Goal: Information Seeking & Learning: Check status

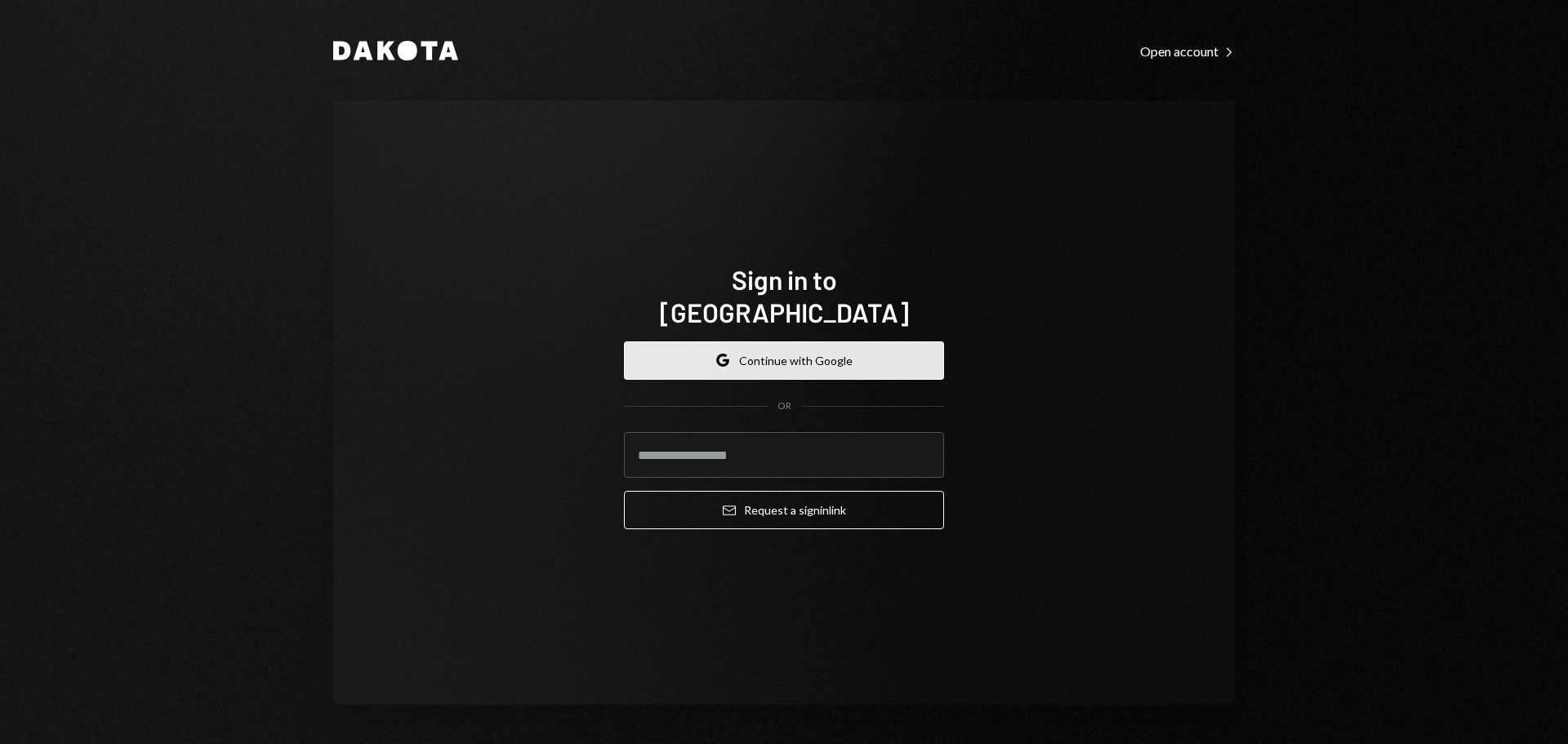
click at [797, 342] on button "Google Continue with Google" at bounding box center [784, 361] width 320 height 39
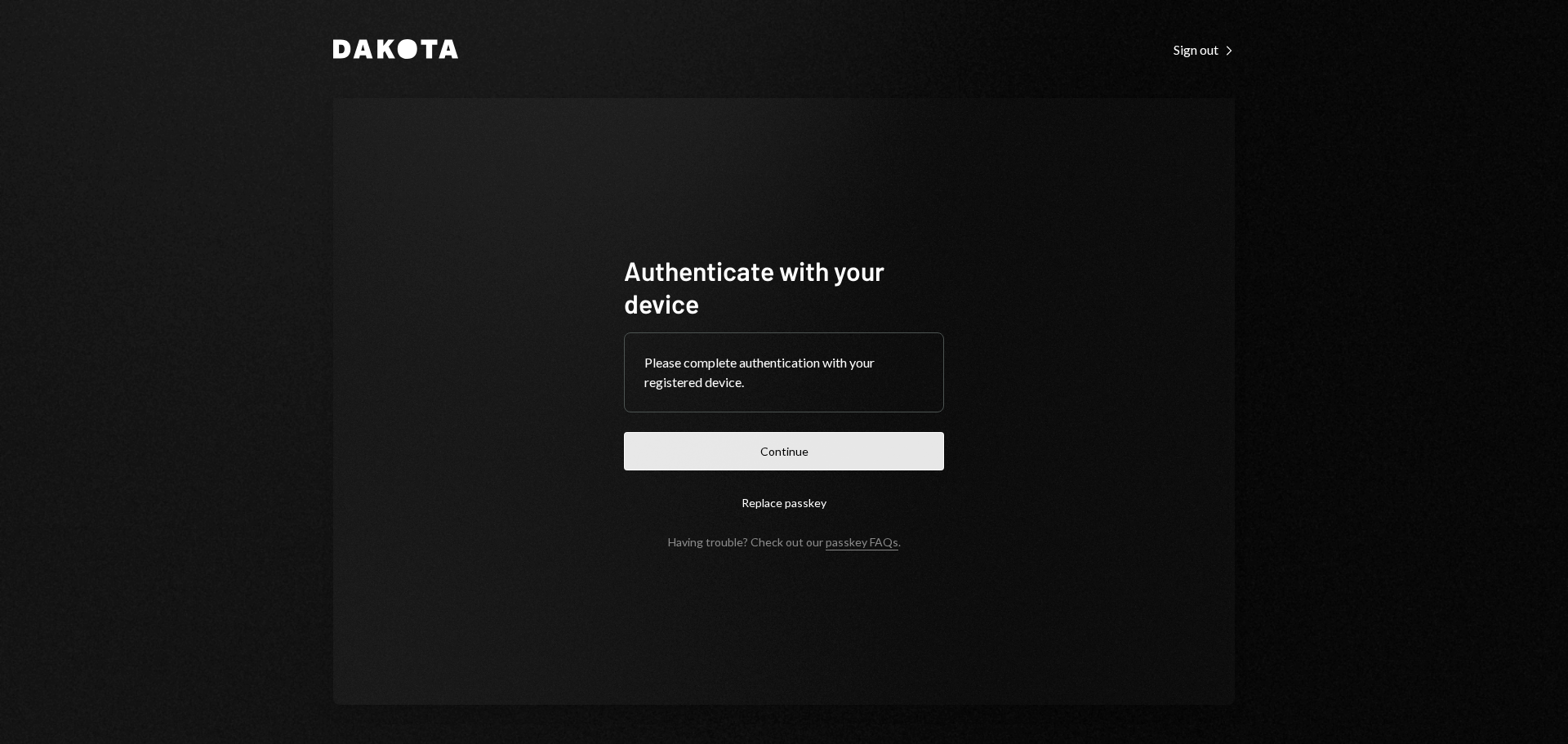
click at [804, 459] on button "Continue" at bounding box center [784, 452] width 320 height 39
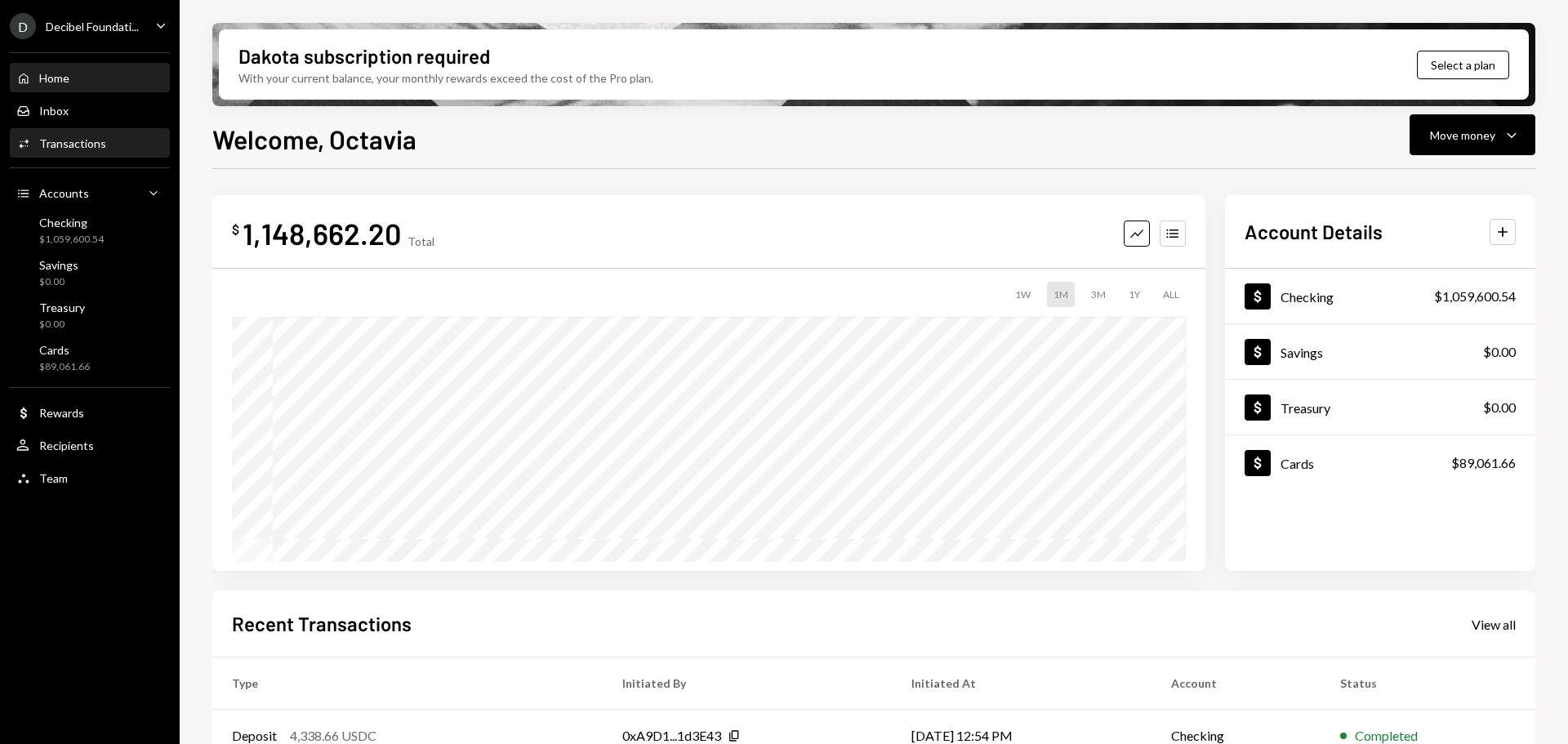
click at [67, 145] on div "Transactions" at bounding box center [72, 143] width 67 height 14
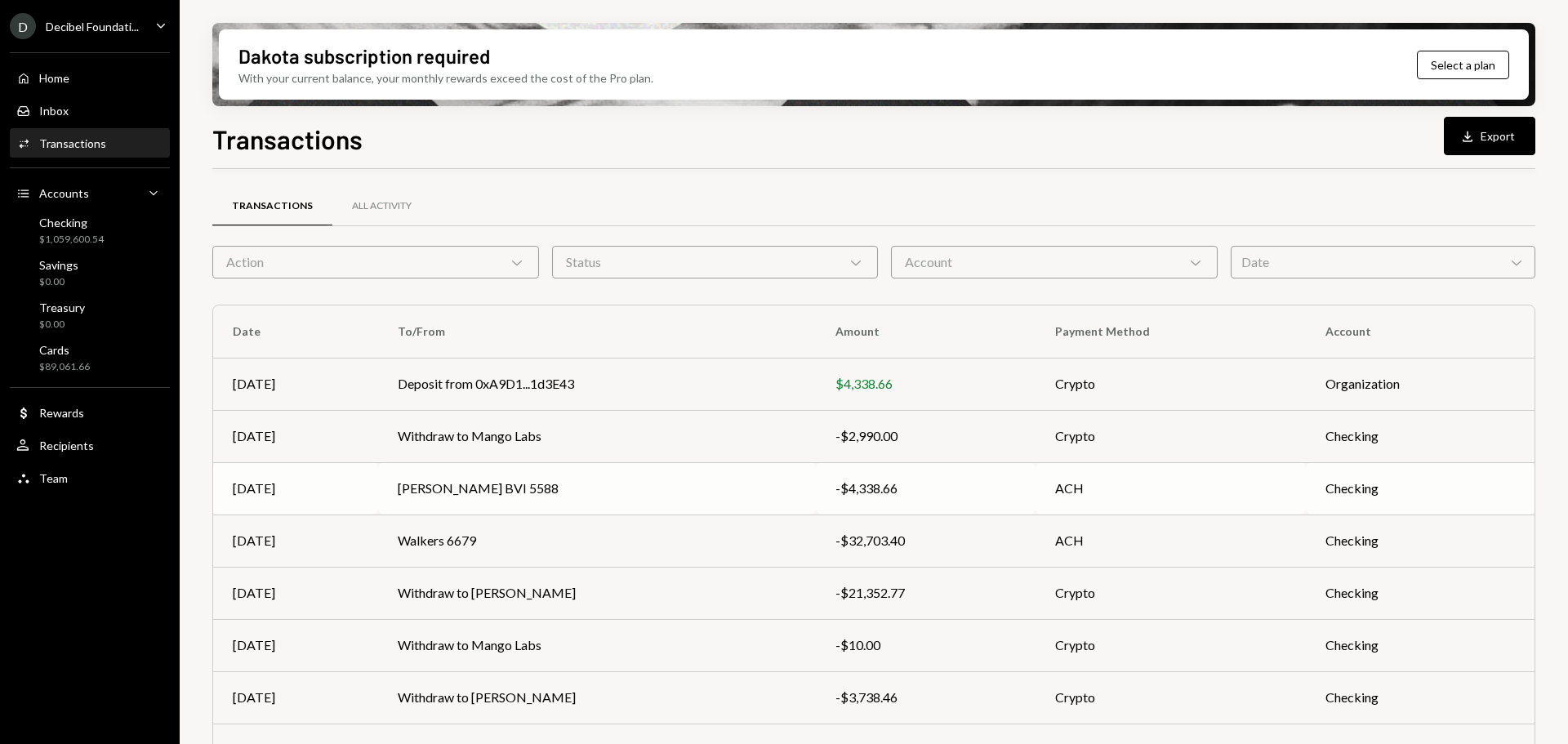
scroll to position [186, 0]
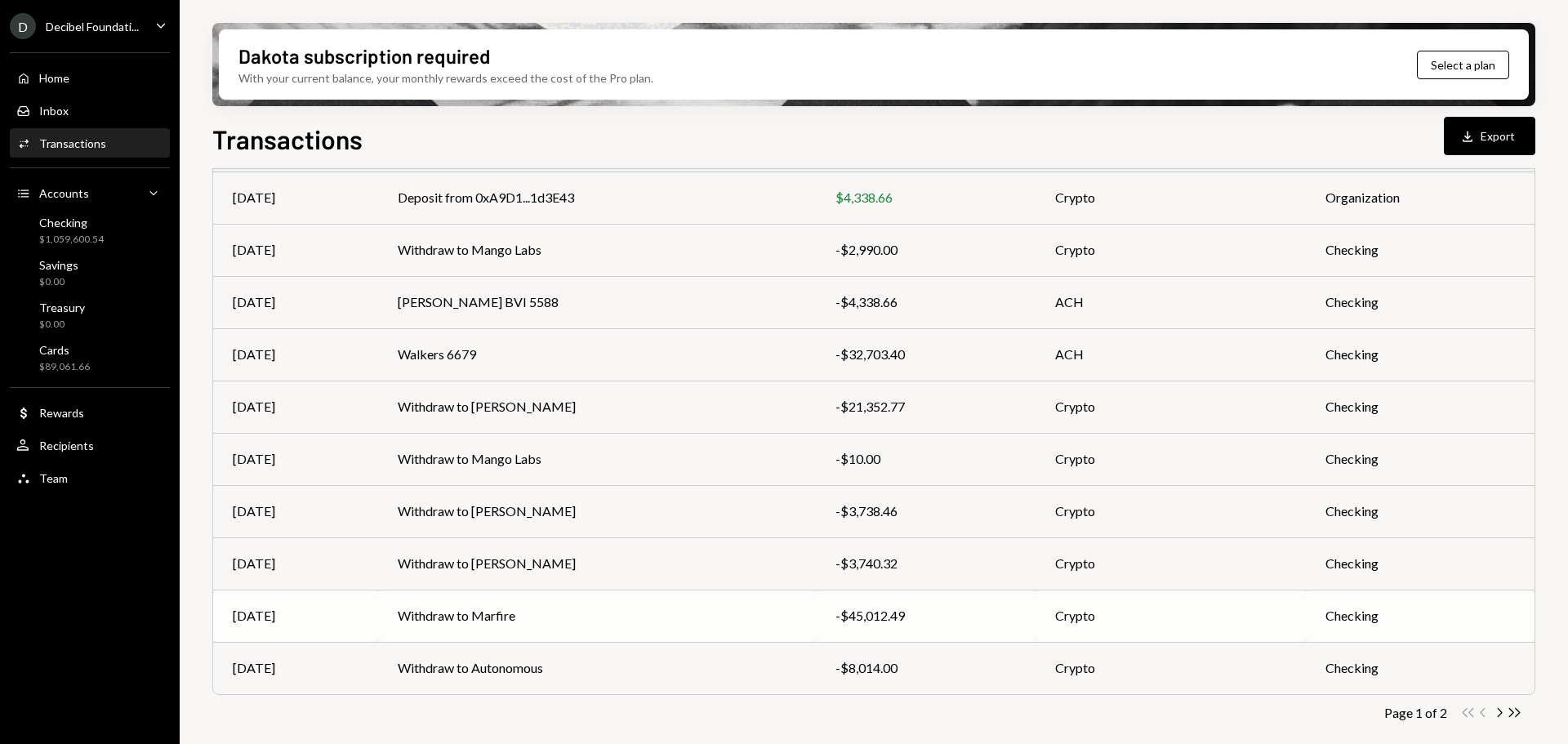
click at [498, 608] on td "Withdraw to Marfire" at bounding box center [597, 616] width 438 height 52
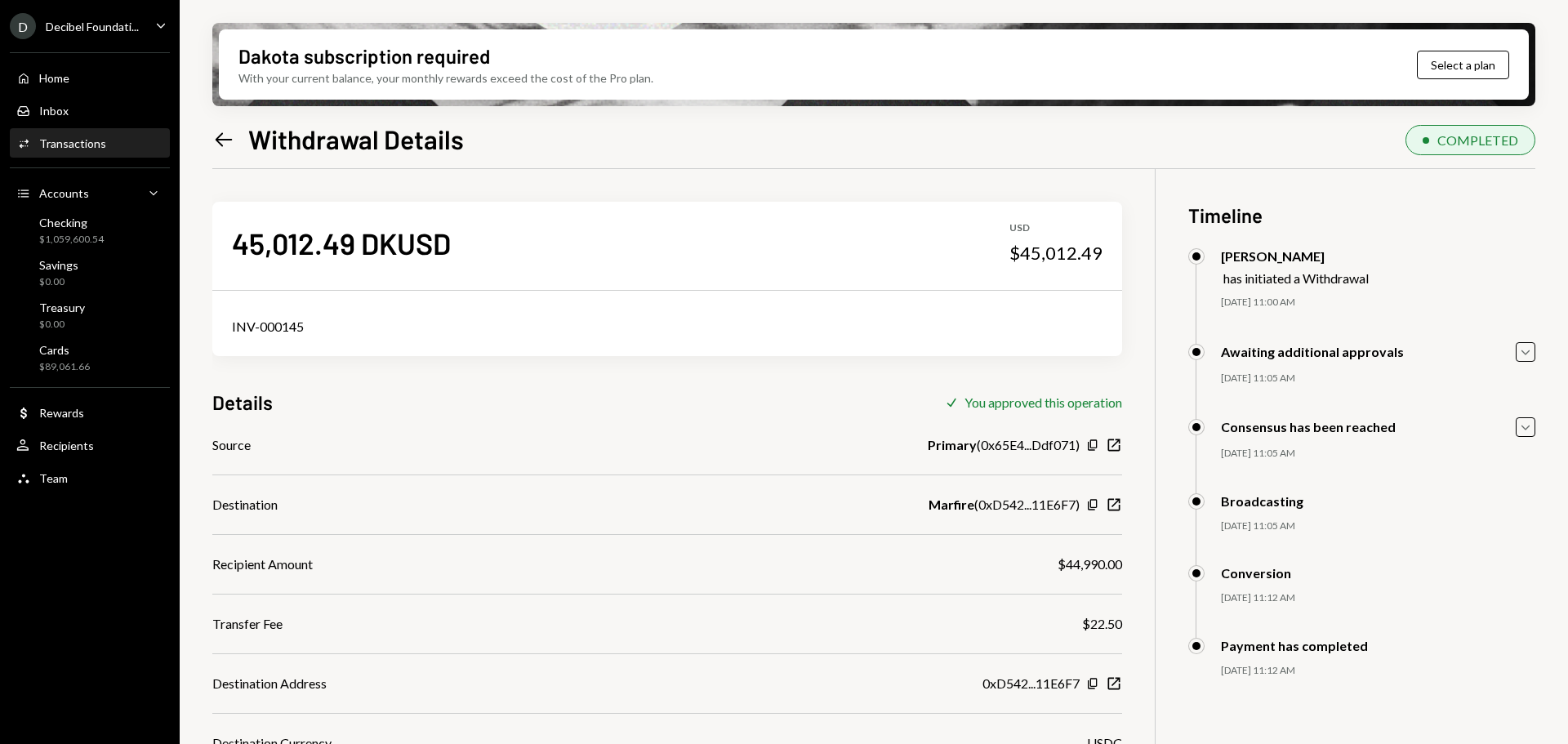
click at [76, 148] on div "Transactions" at bounding box center [72, 143] width 67 height 14
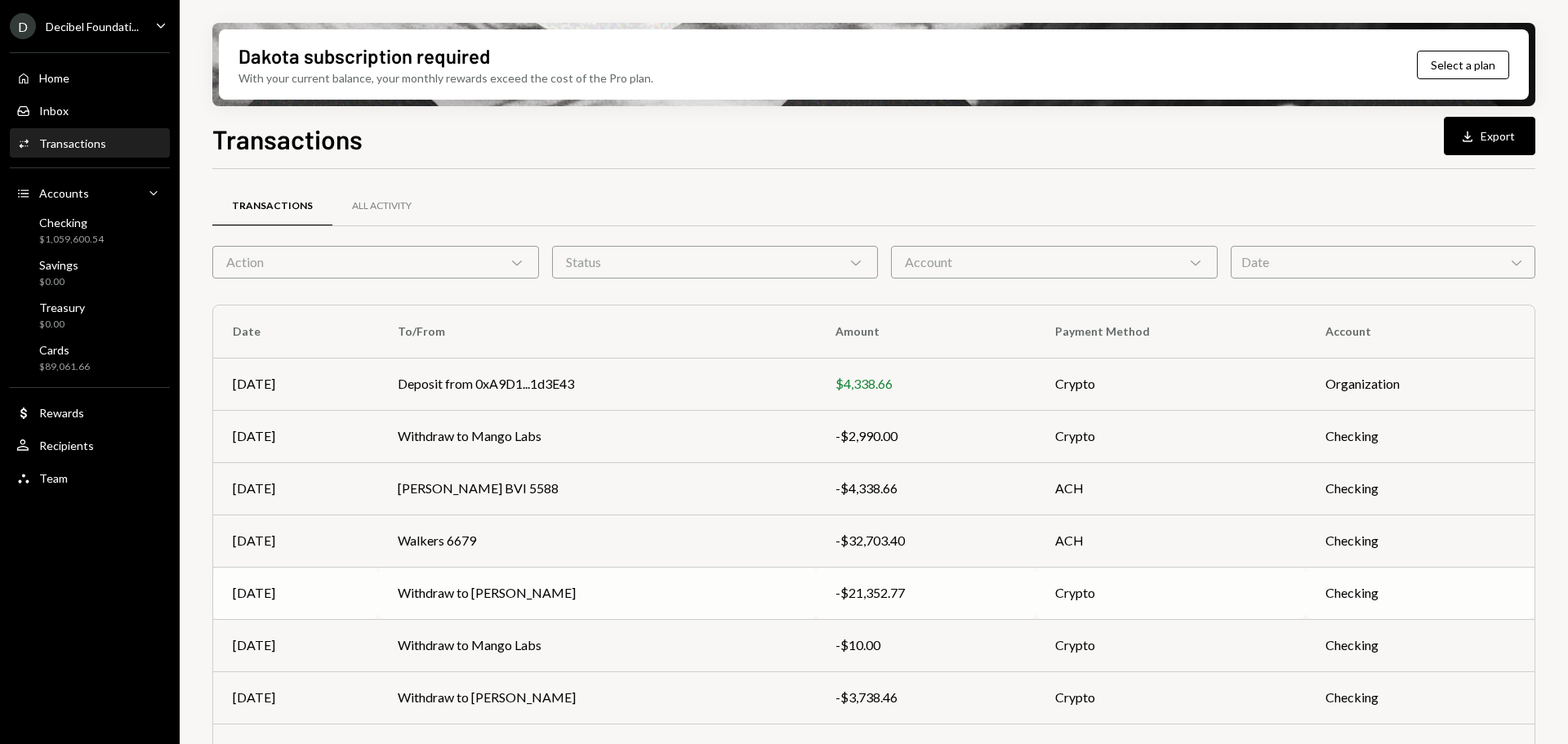
scroll to position [186, 0]
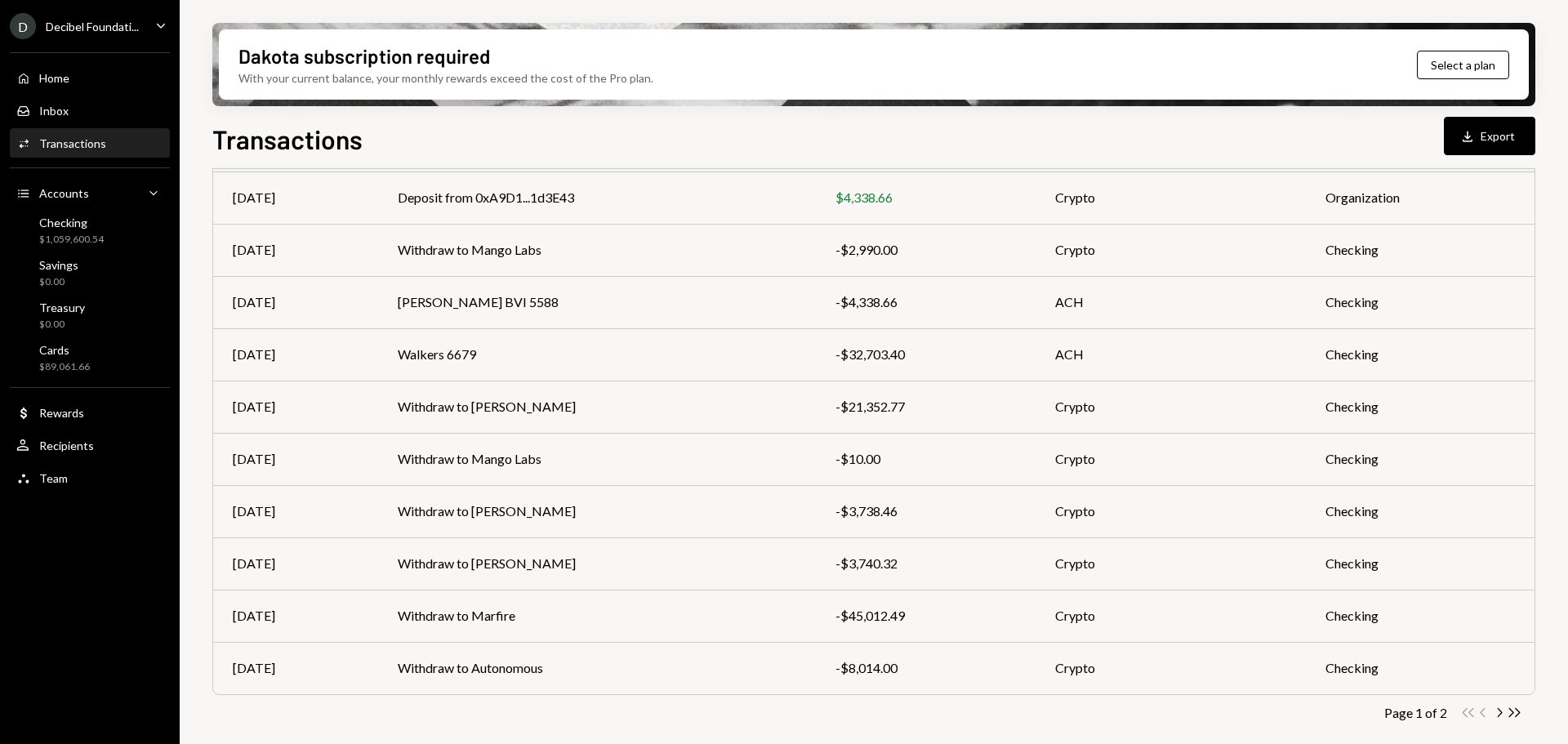
click at [1497, 713] on icon "Chevron Right" at bounding box center [1499, 712] width 15 height 15
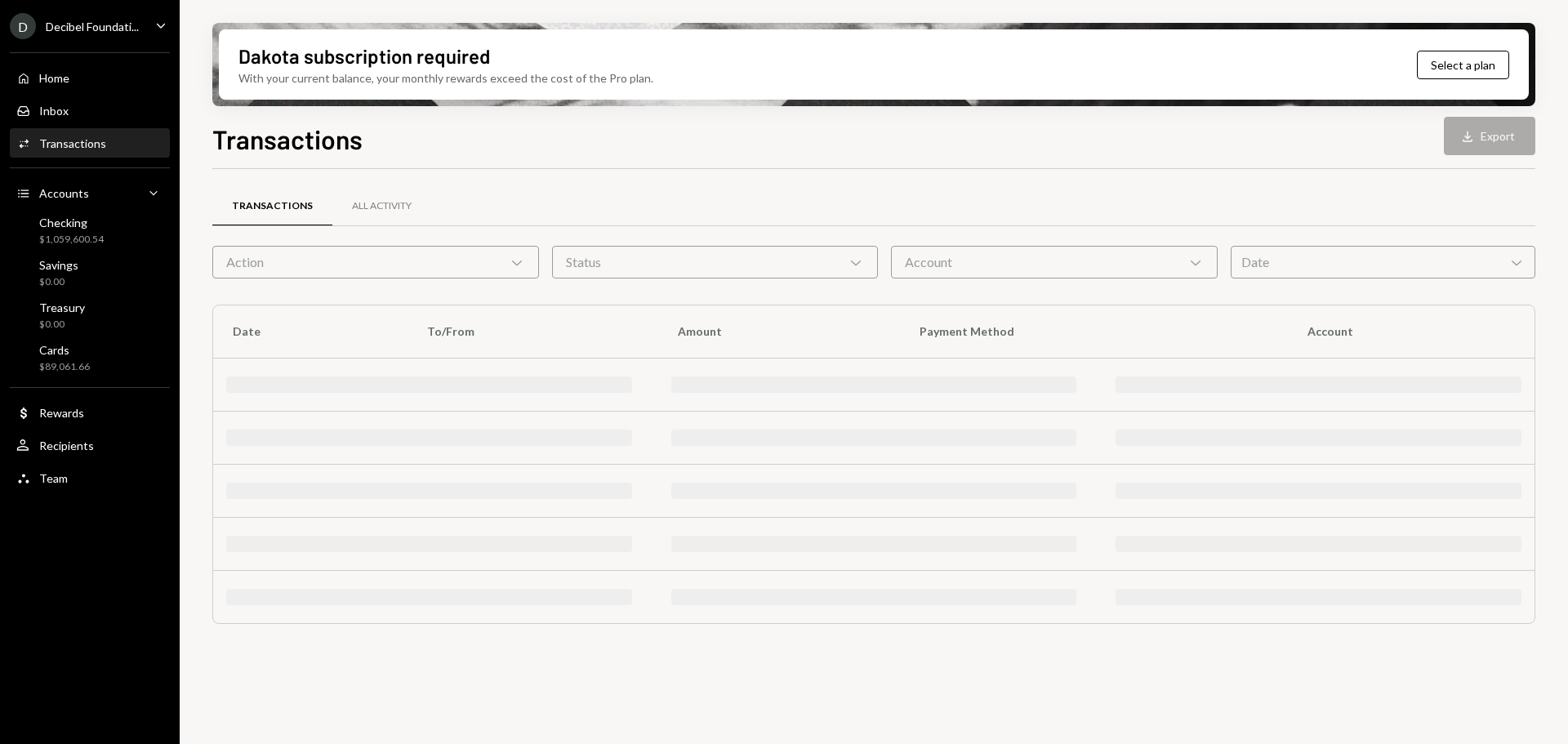
scroll to position [0, 0]
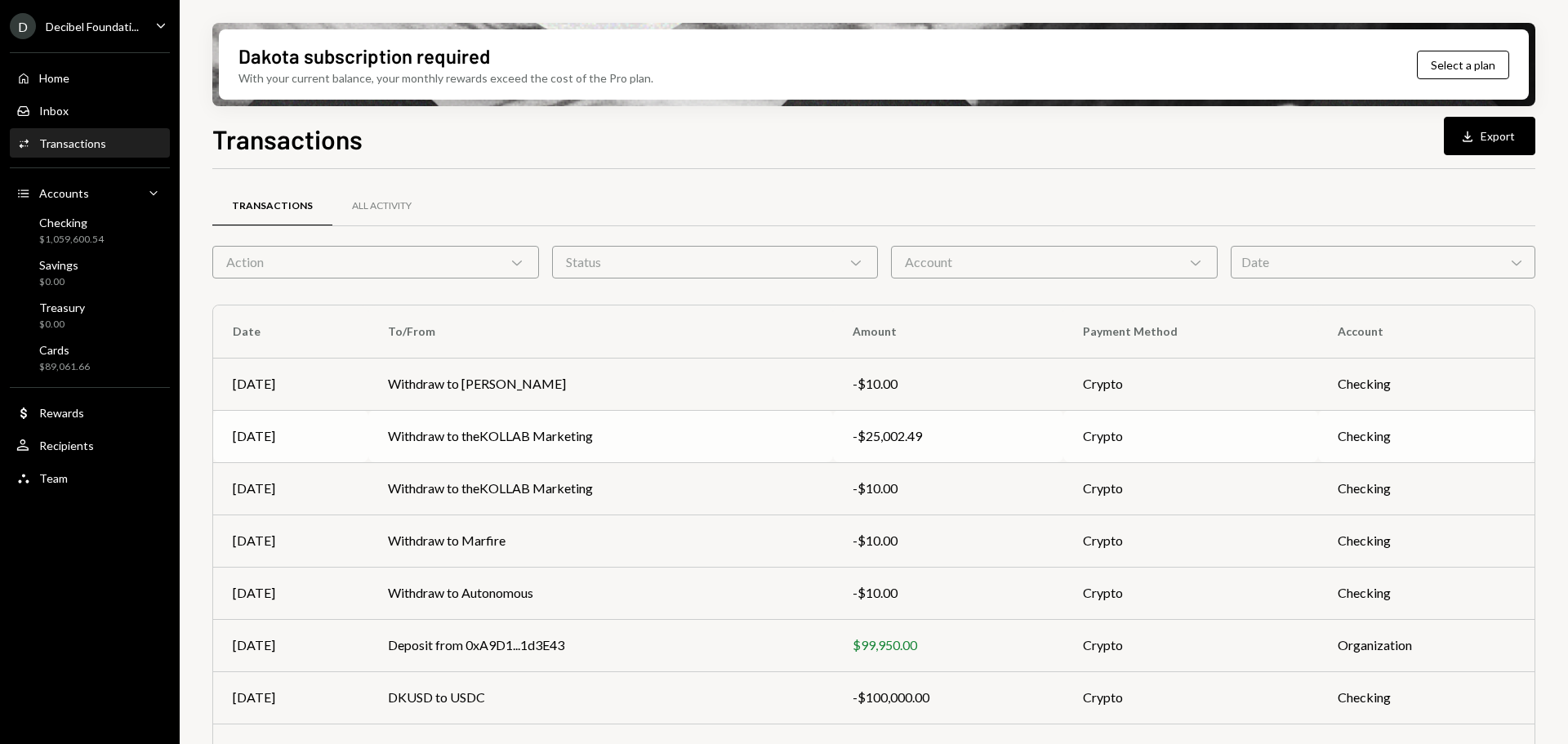
click at [413, 430] on td "Withdraw to theKOLLAB Marketing" at bounding box center [600, 436] width 464 height 52
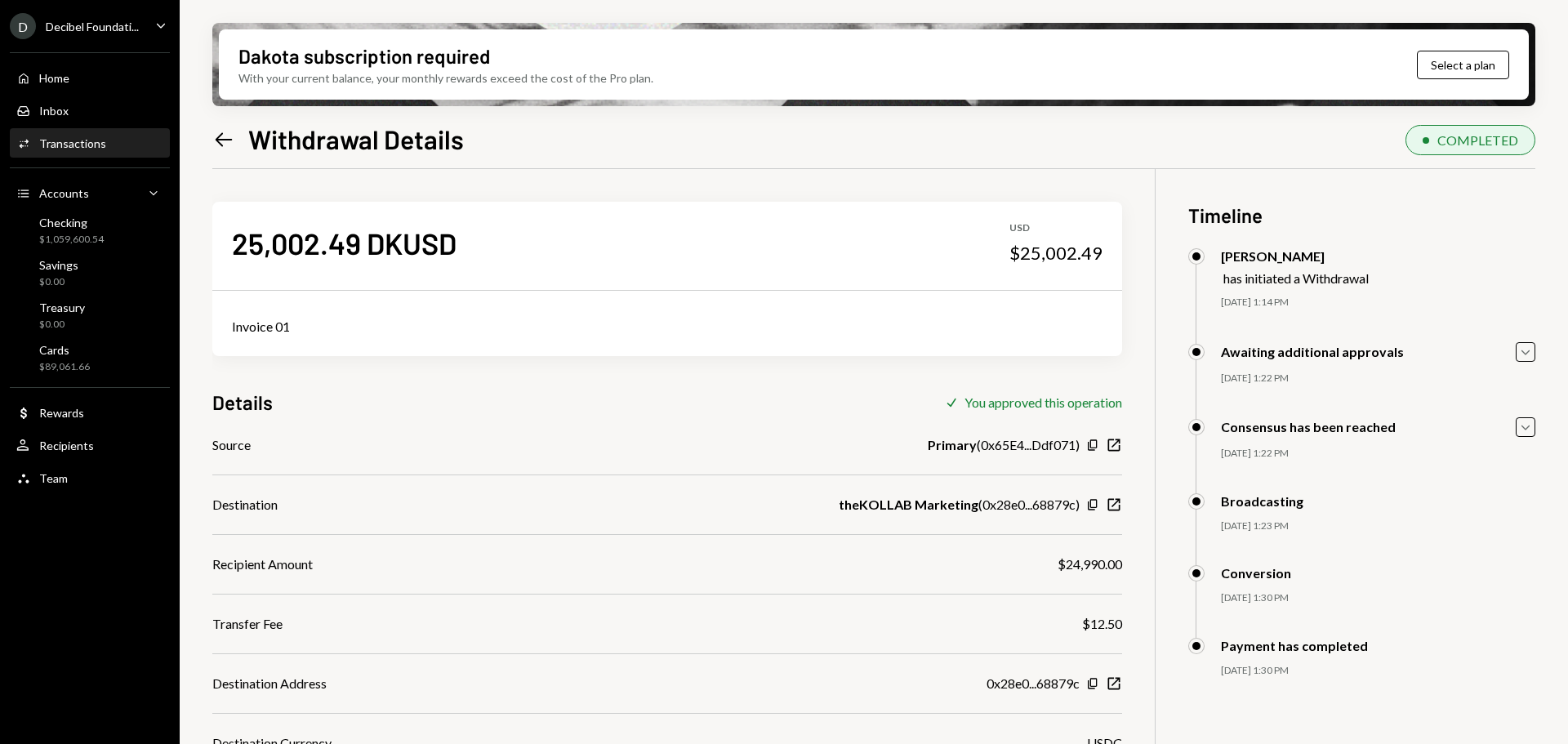
click at [225, 142] on icon "Left Arrow" at bounding box center [224, 140] width 23 height 23
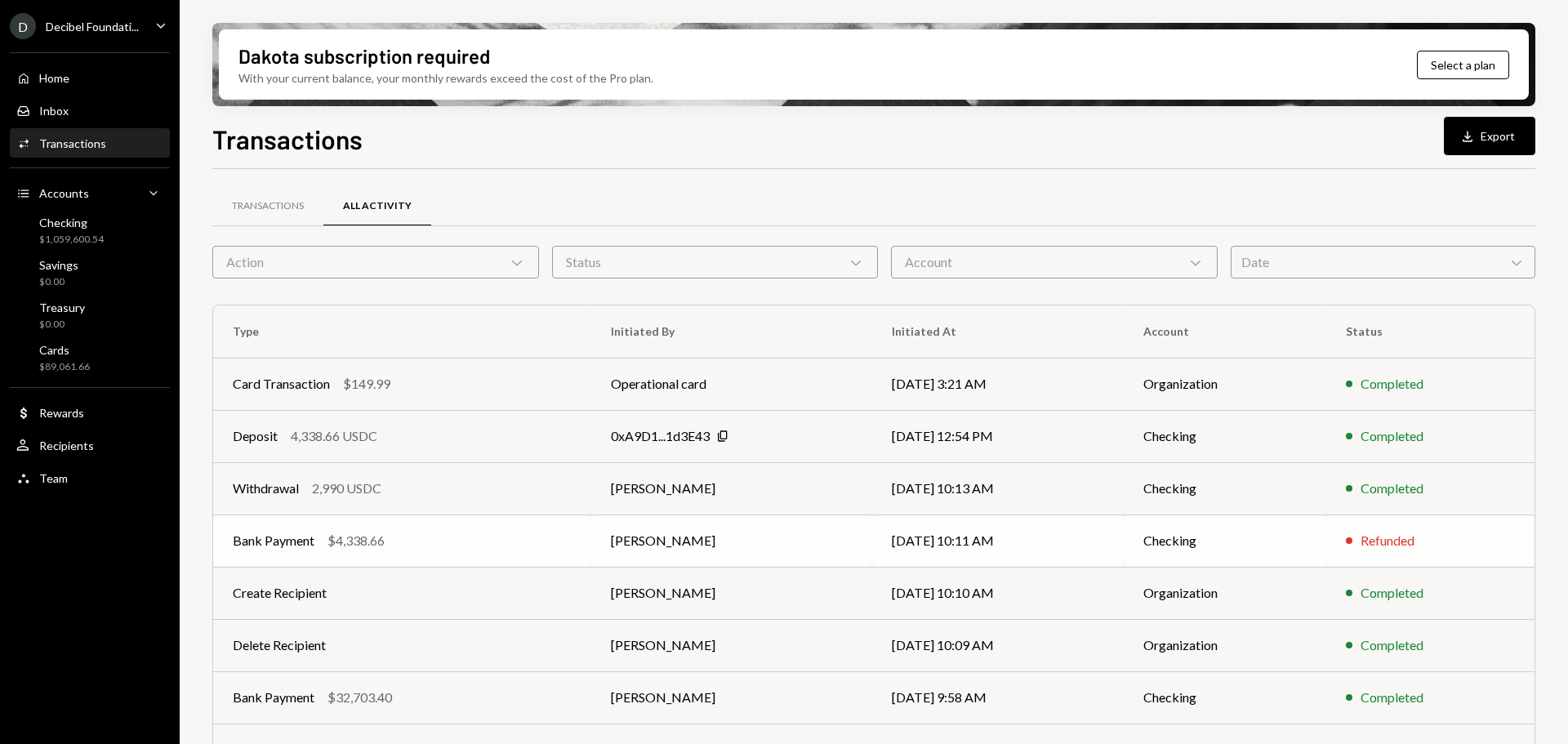
scroll to position [186, 0]
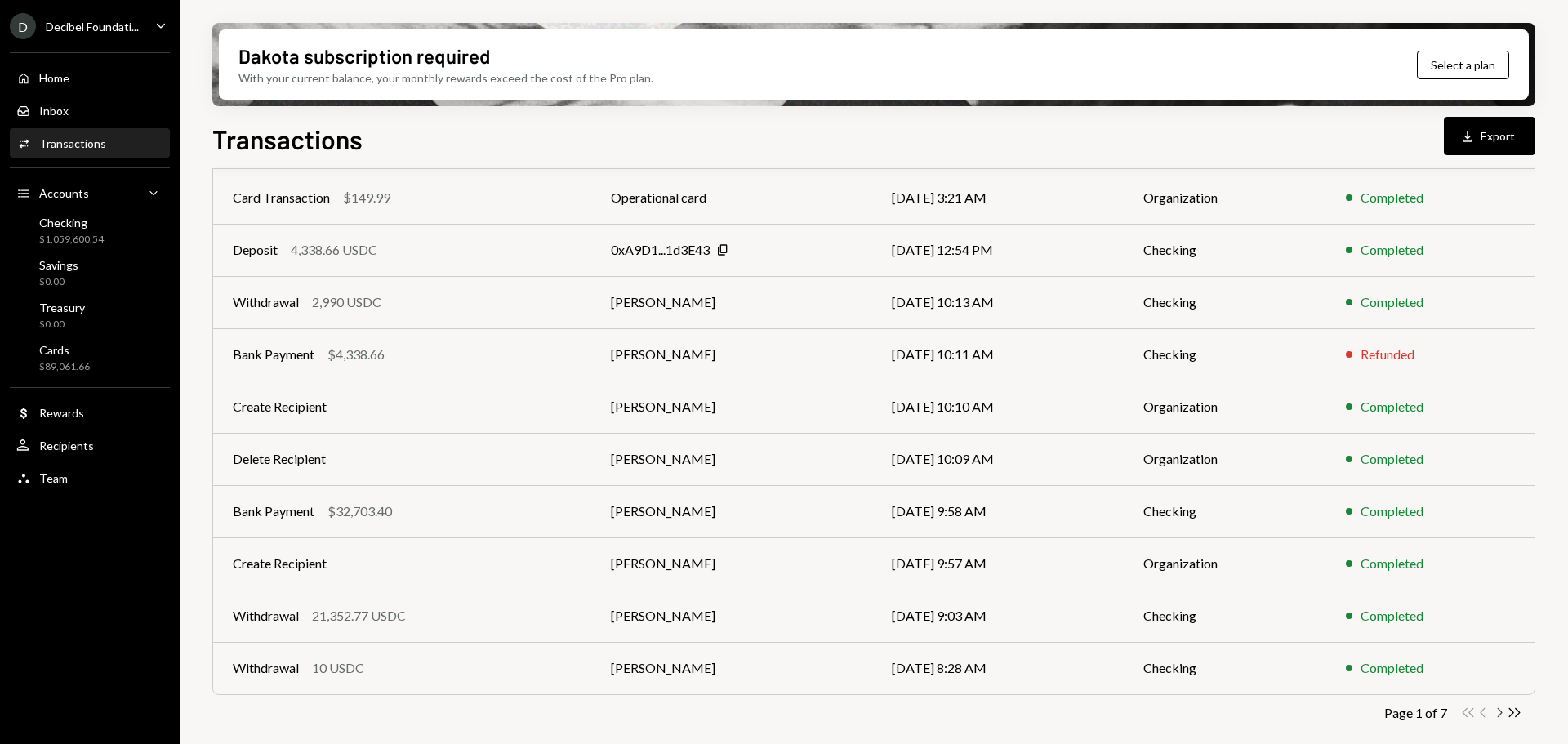
click at [1499, 713] on icon "Chevron Right" at bounding box center [1499, 712] width 15 height 15
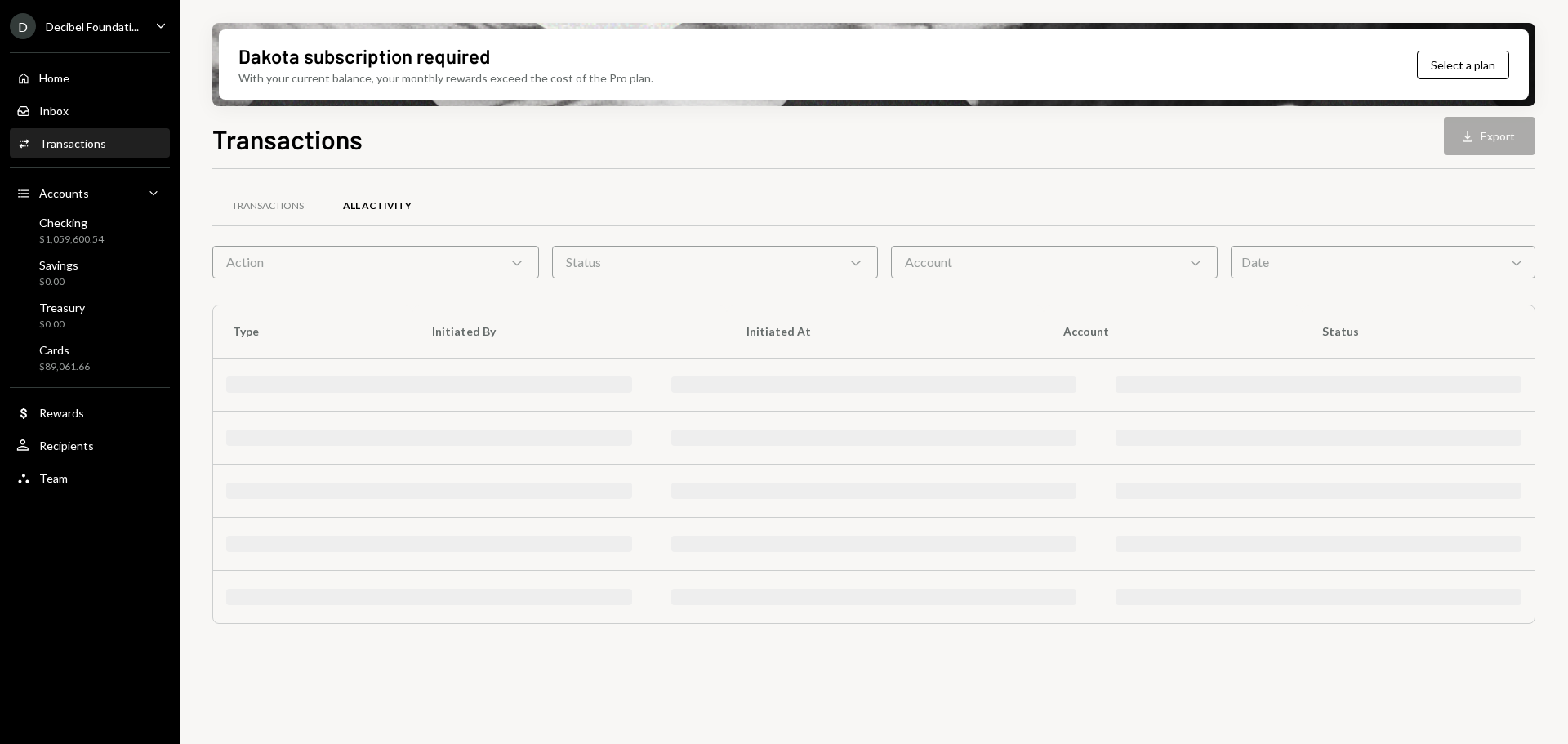
scroll to position [0, 0]
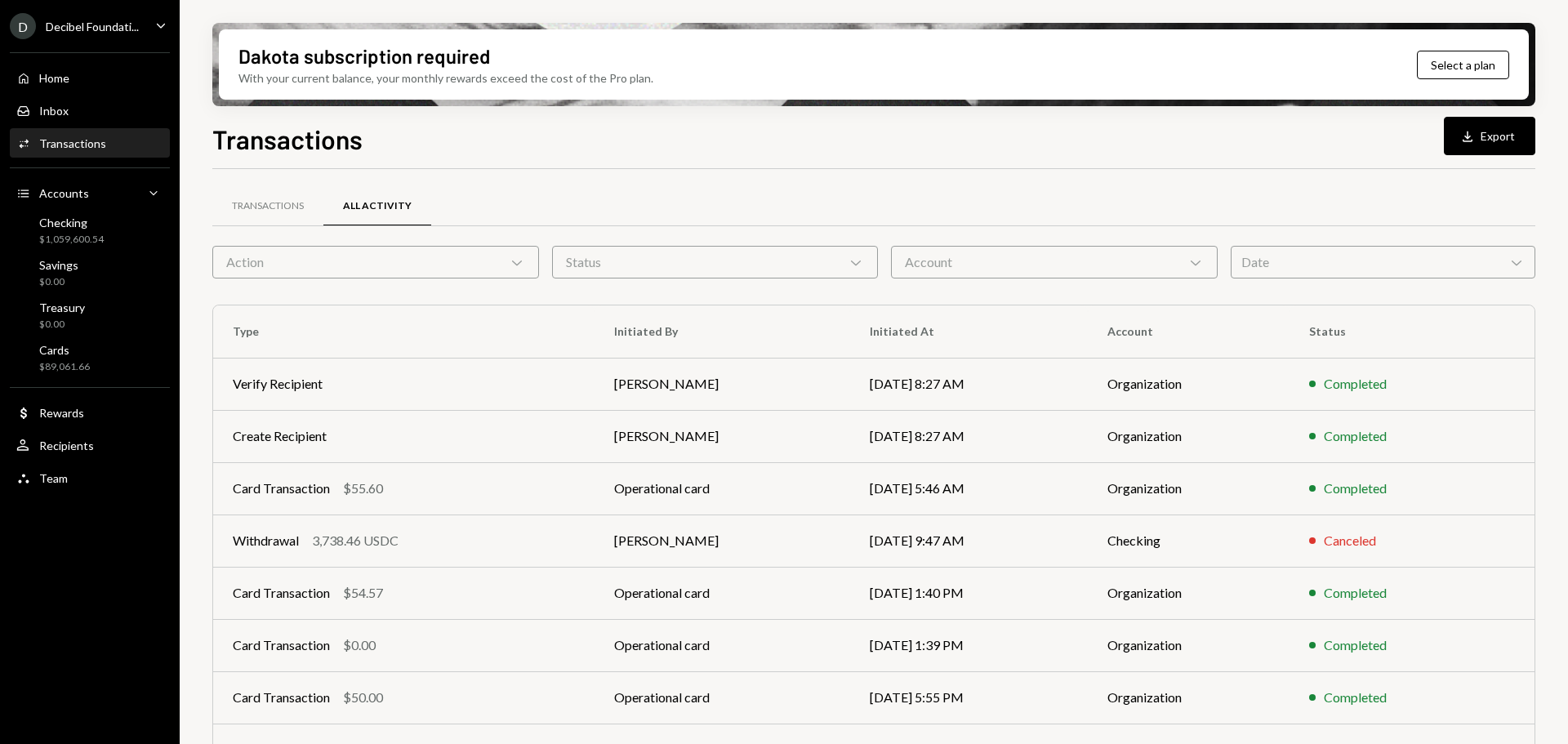
click at [78, 138] on div "Transactions" at bounding box center [72, 143] width 67 height 14
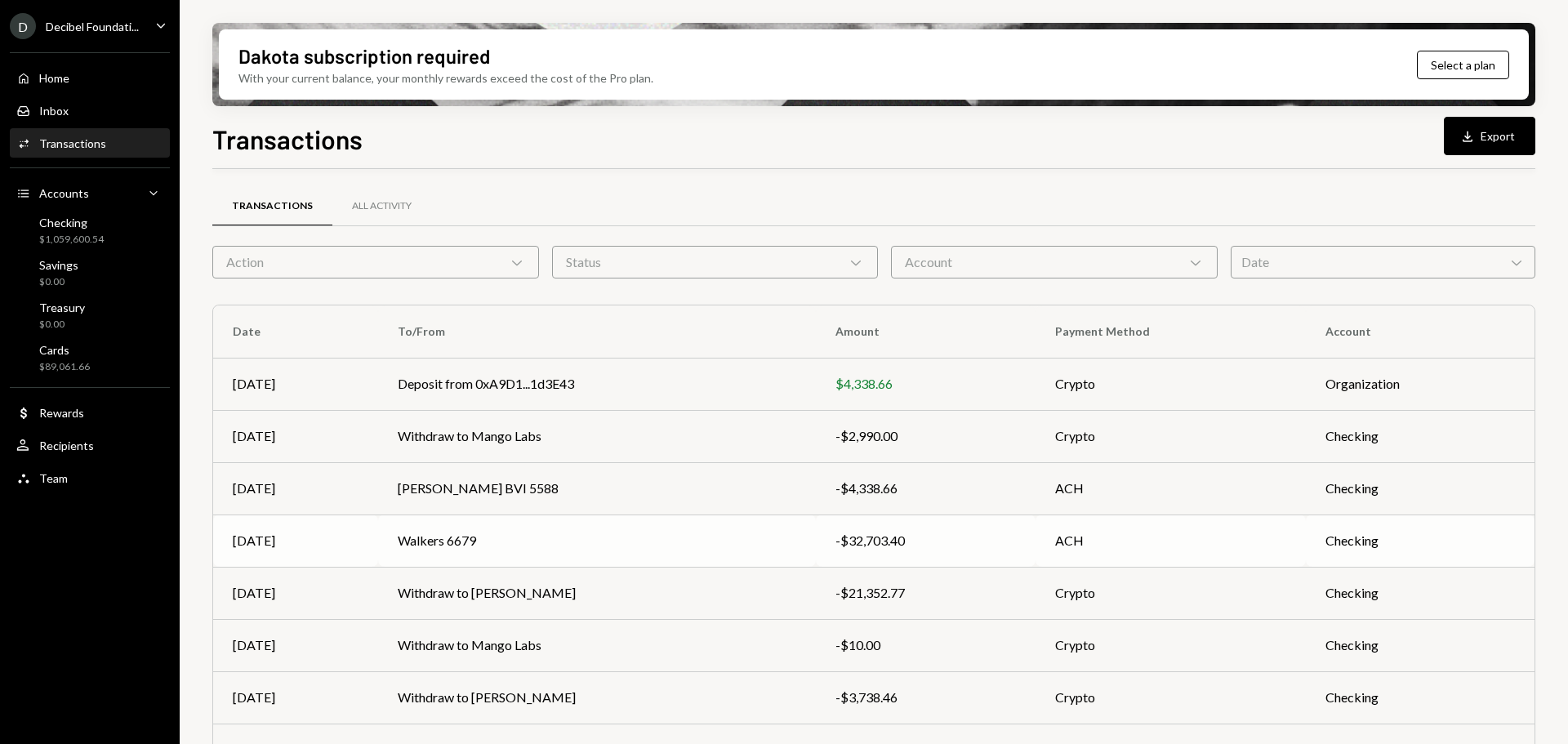
scroll to position [186, 0]
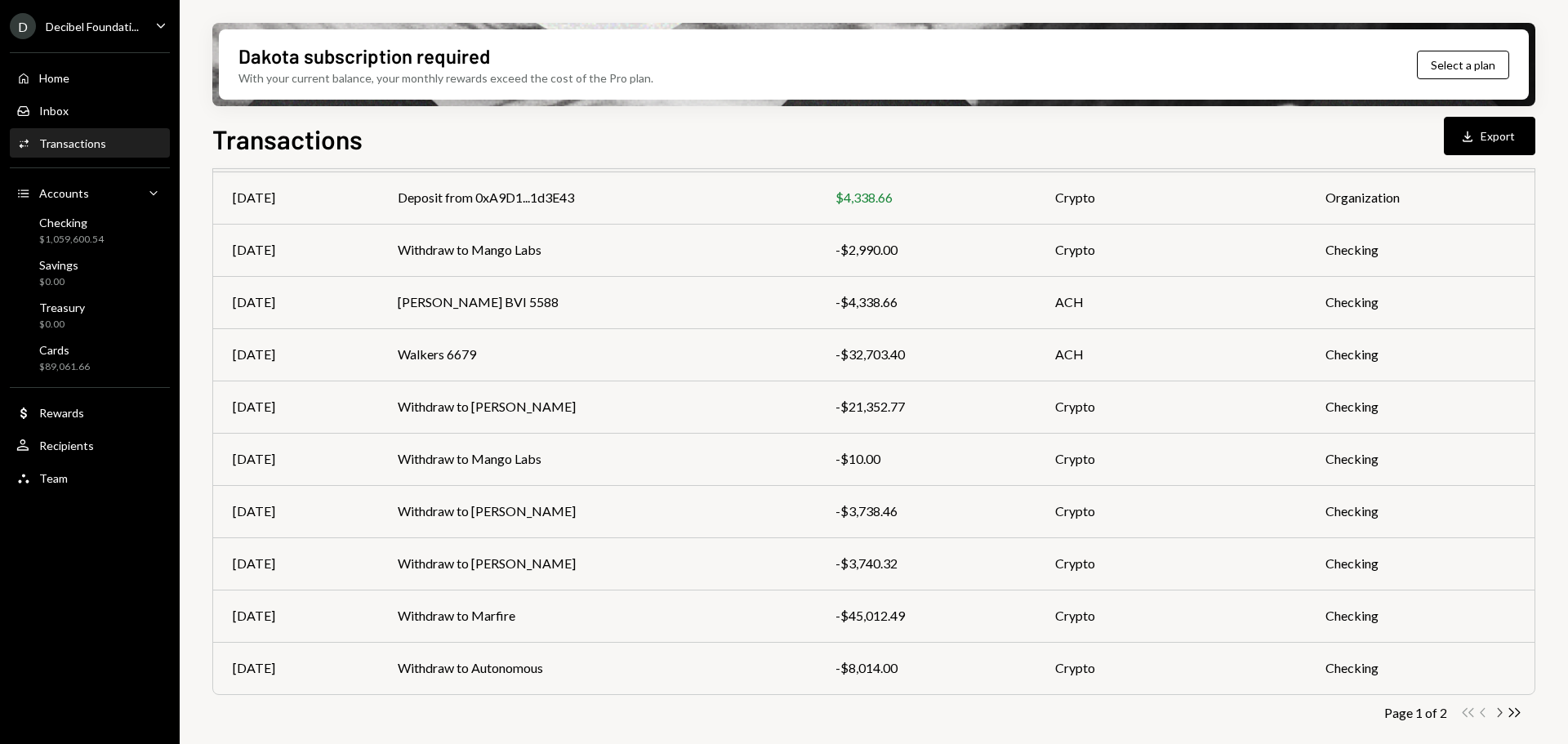
click at [1497, 714] on icon "Chevron Right" at bounding box center [1499, 712] width 15 height 15
